Goal: Download file/media

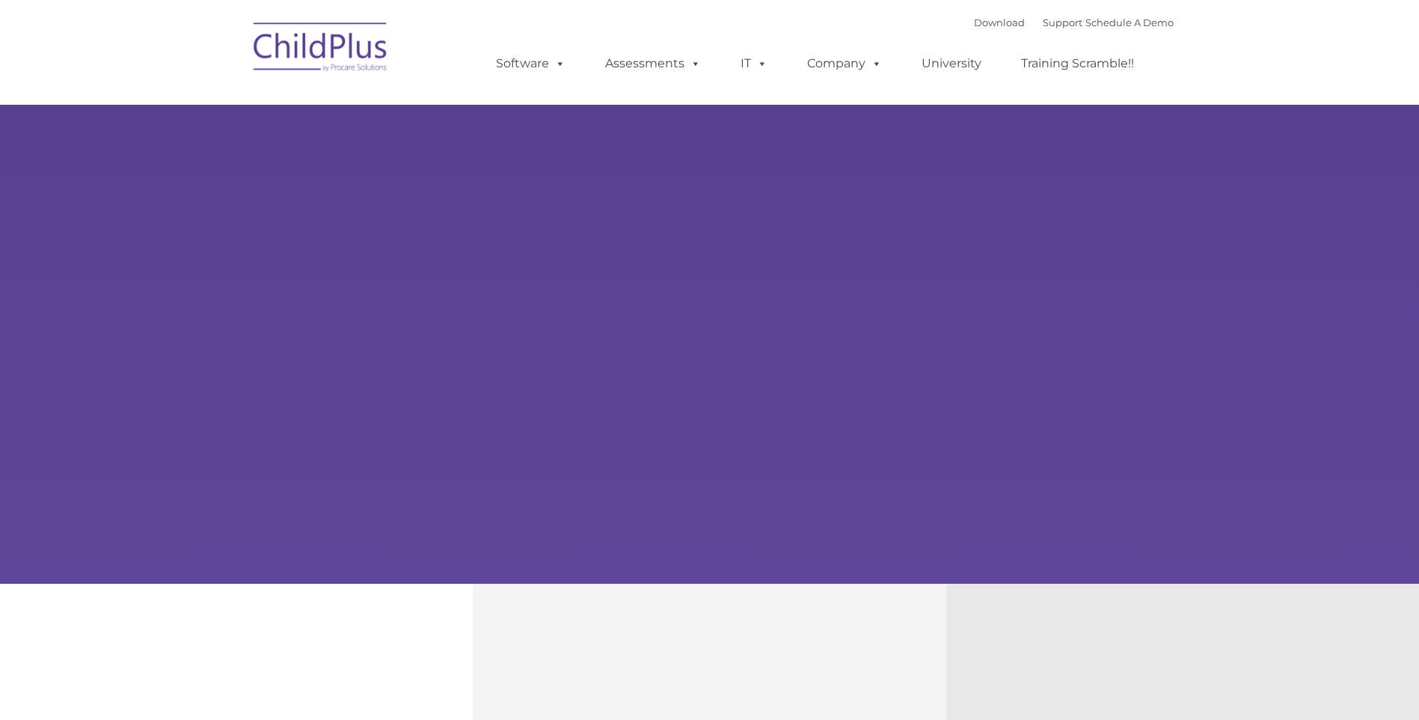
type input ""
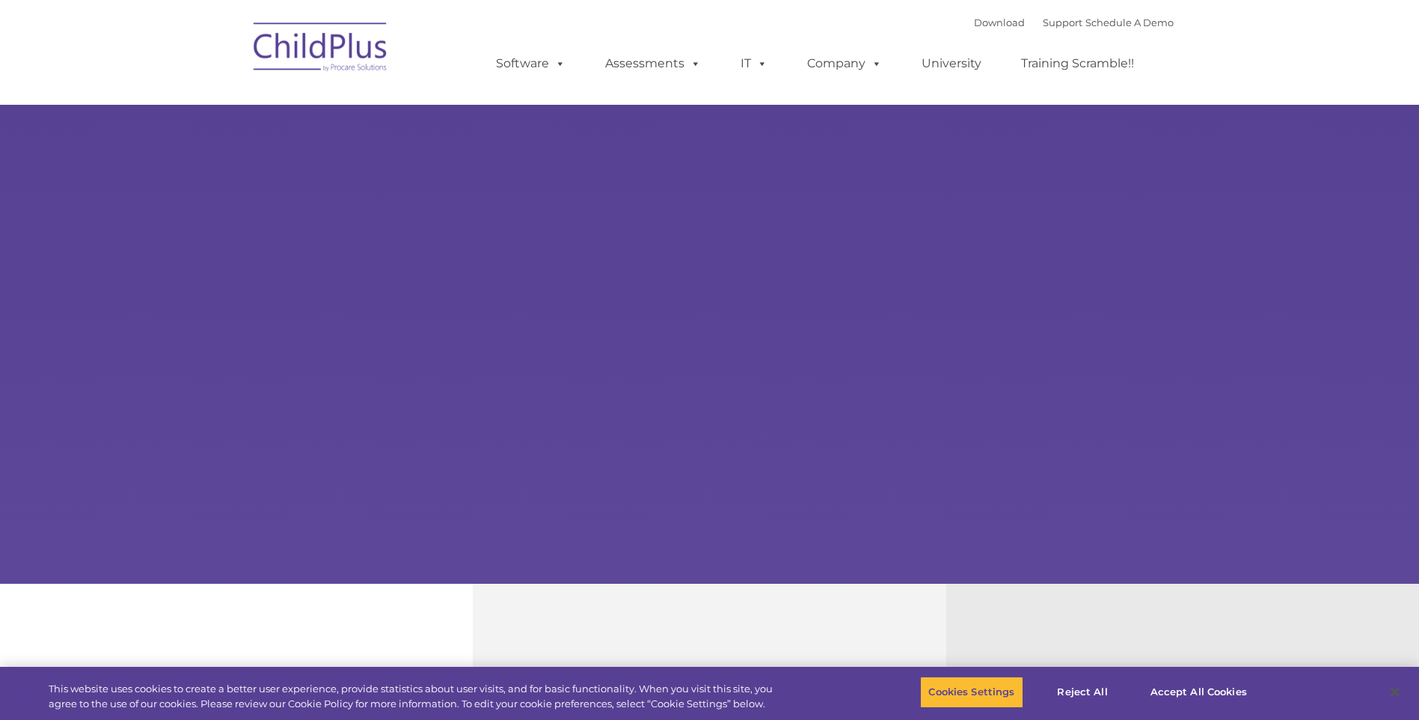
select select "MEDIUM"
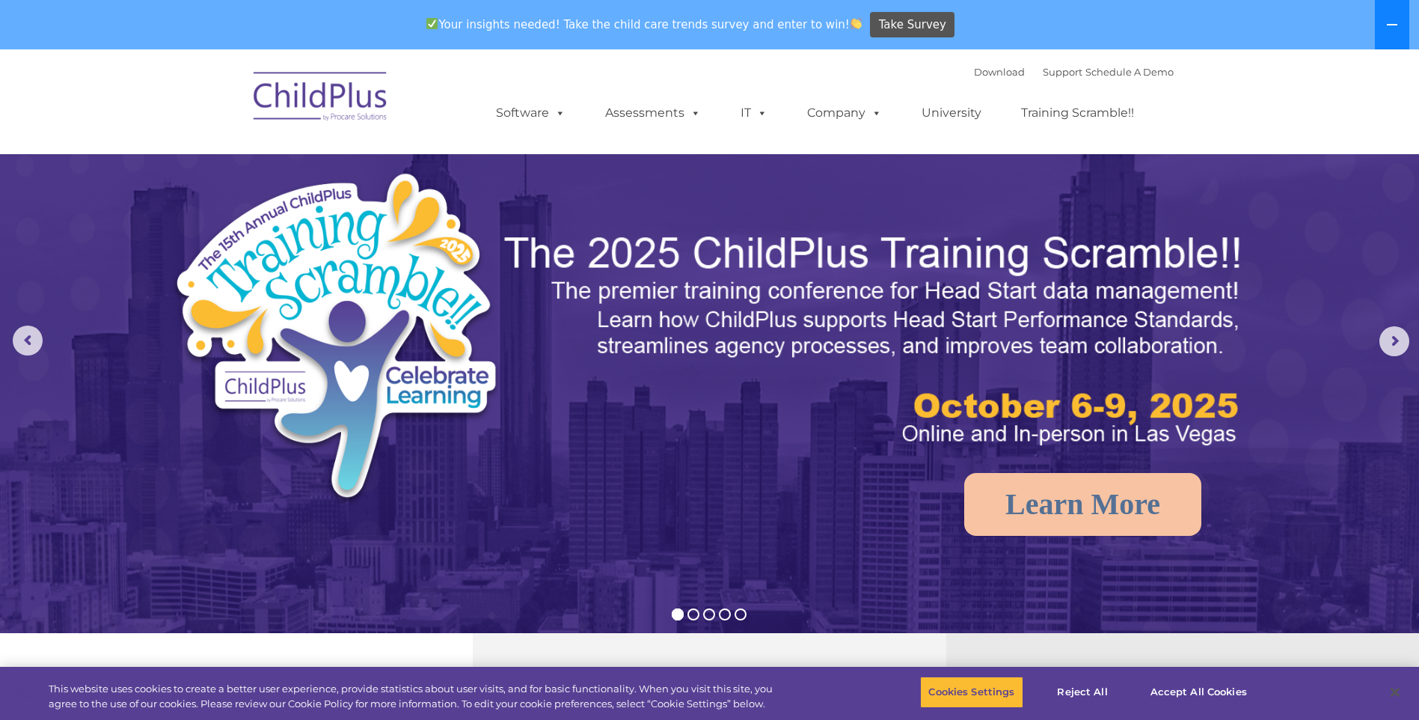
click at [1388, 25] on icon at bounding box center [1392, 24] width 10 height 1
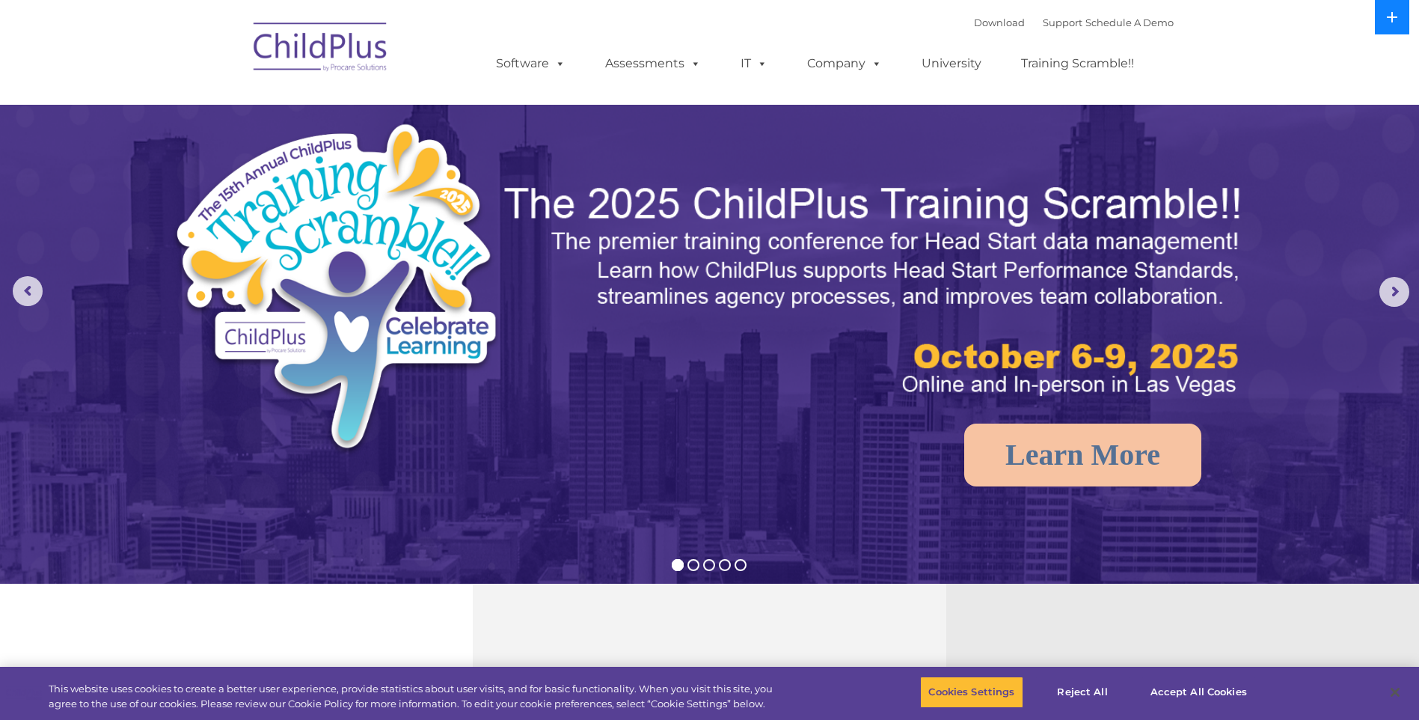
click at [1387, 21] on icon at bounding box center [1392, 17] width 12 height 12
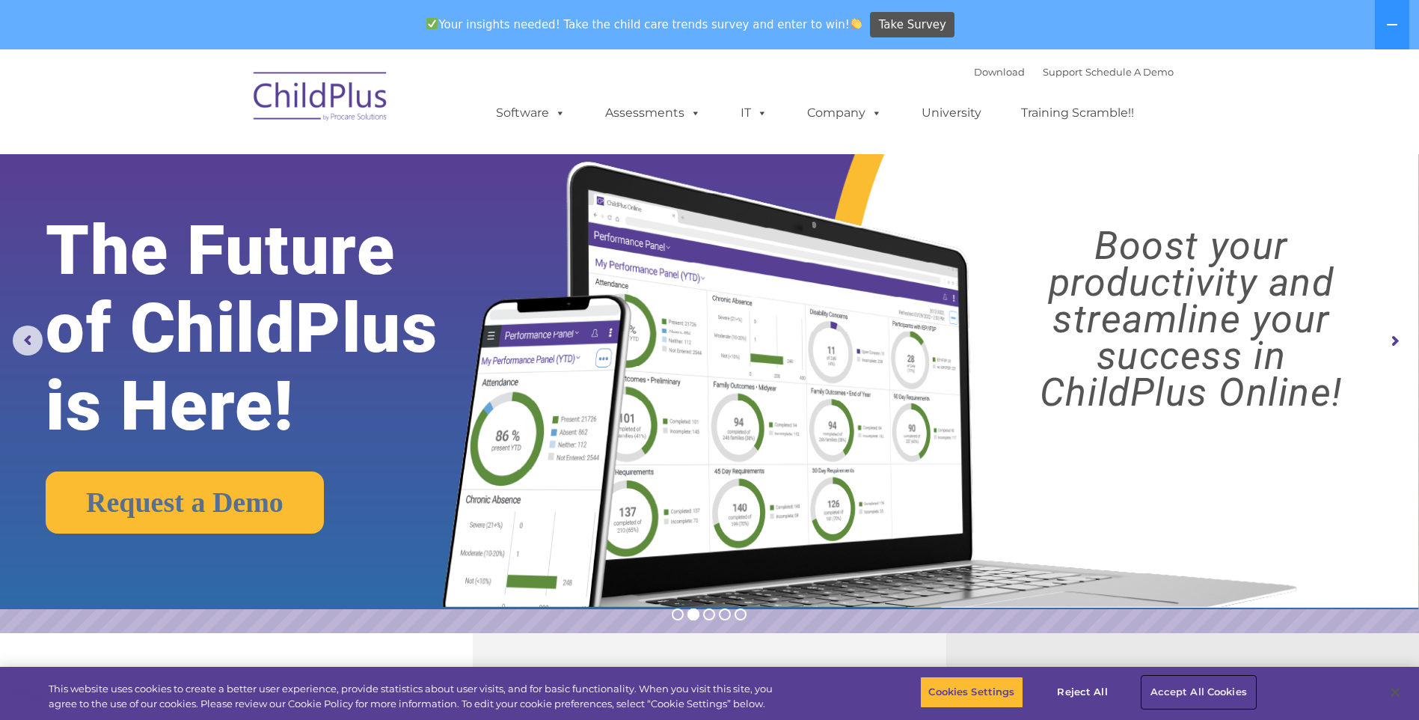
click at [1163, 699] on button "Accept All Cookies" at bounding box center [1198, 691] width 113 height 31
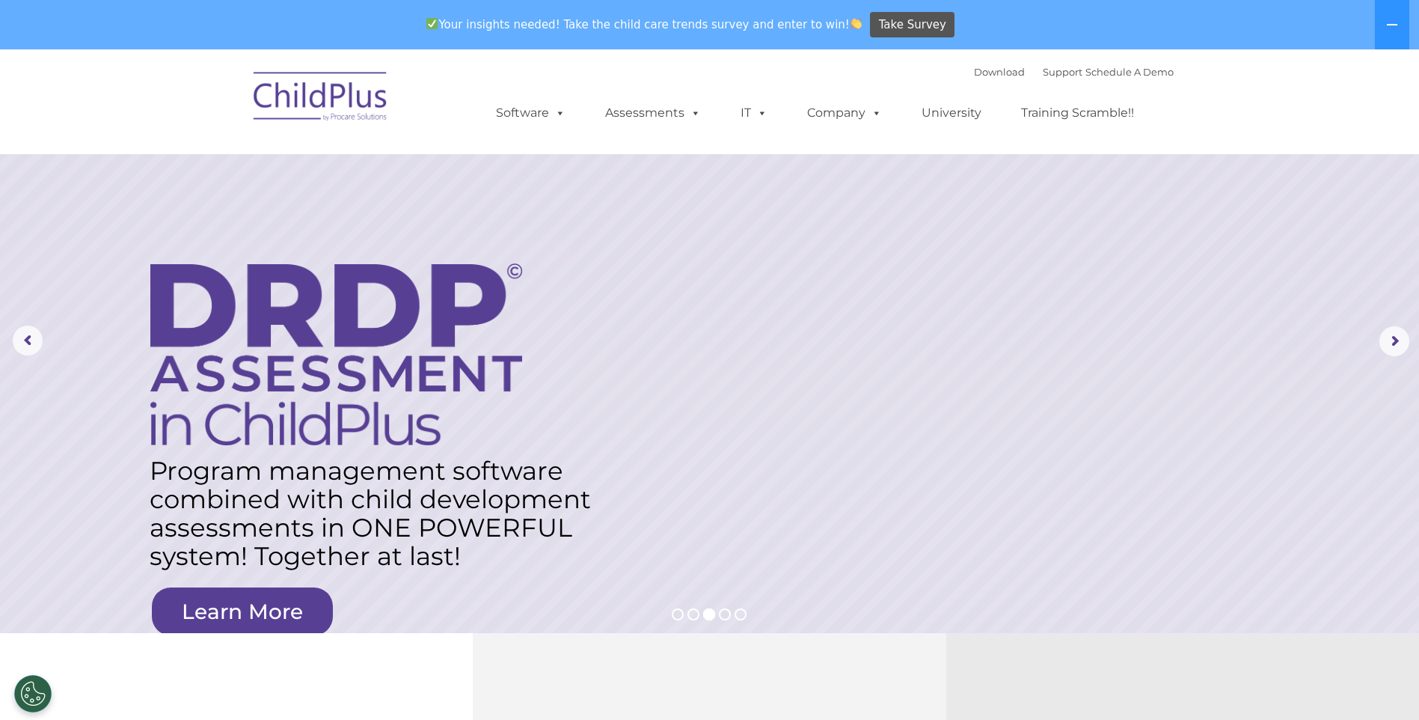
click at [254, 105] on img at bounding box center [321, 98] width 150 height 75
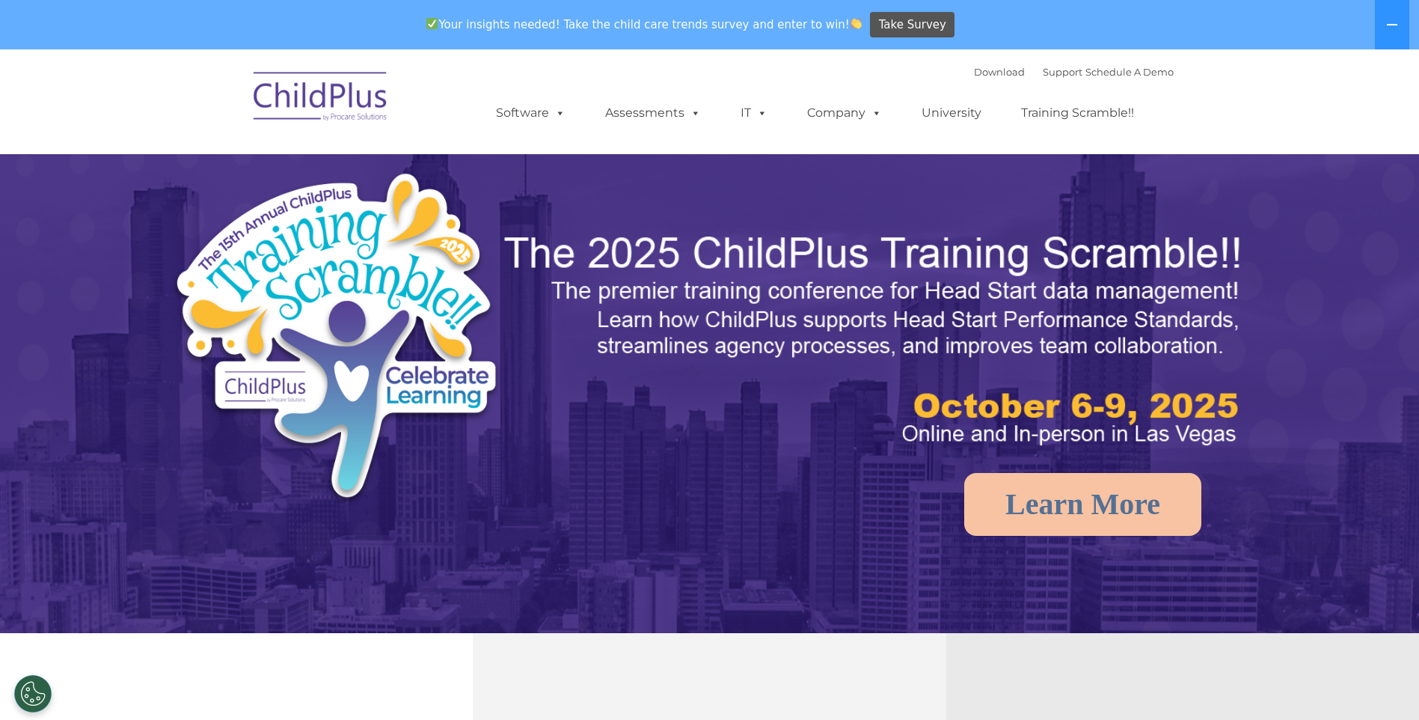
select select "MEDIUM"
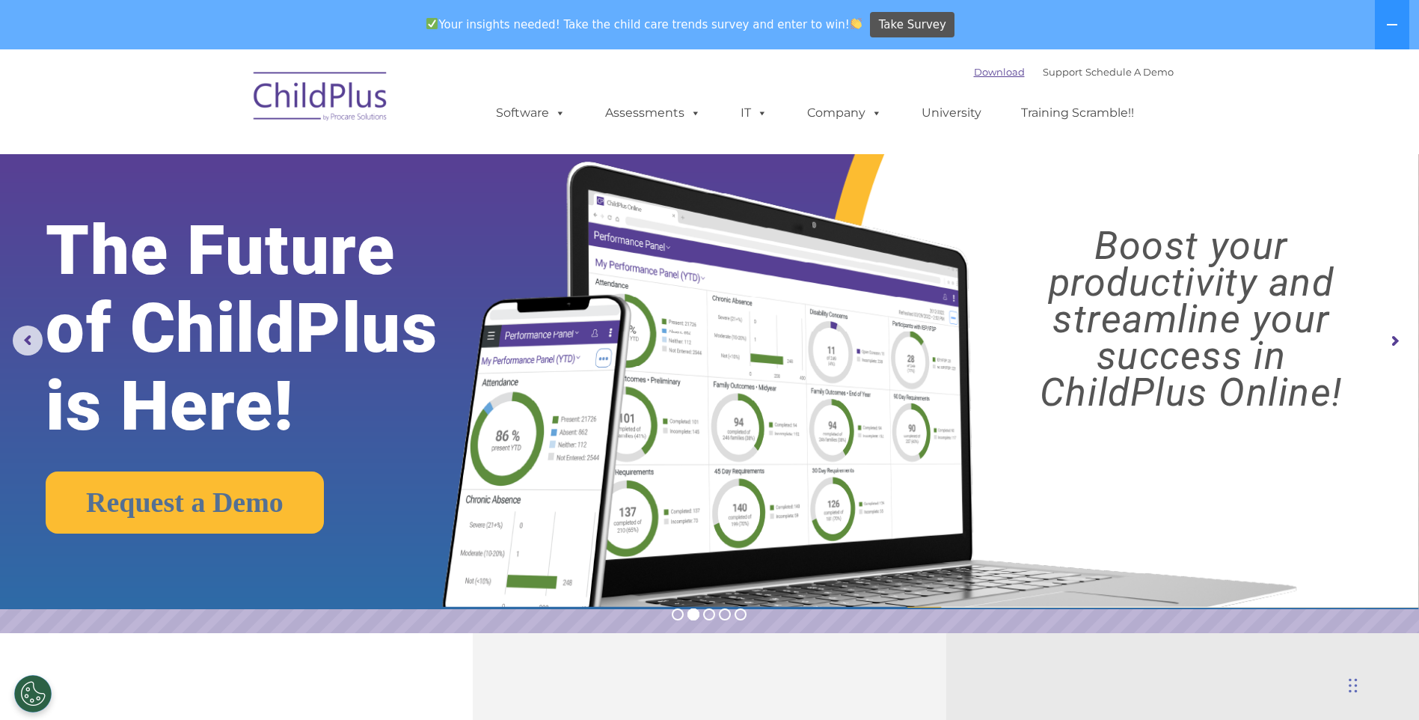
click at [974, 74] on link "Download" at bounding box center [999, 72] width 51 height 12
